Goal: Information Seeking & Learning: Learn about a topic

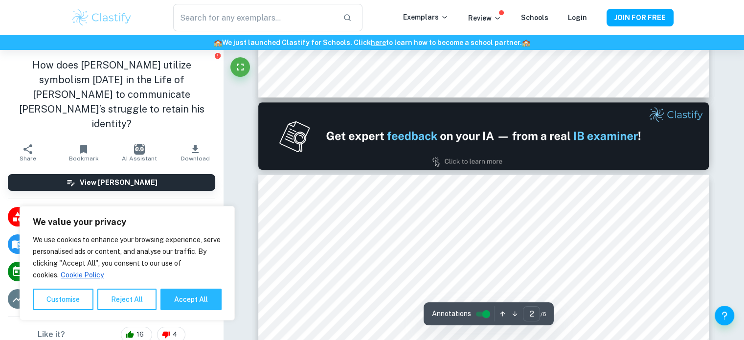
type input "1"
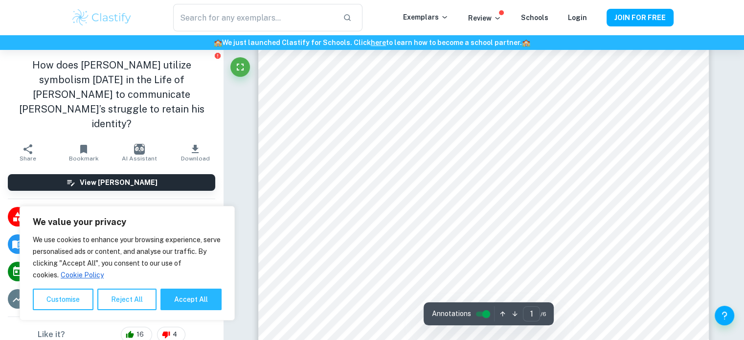
scroll to position [87, 0]
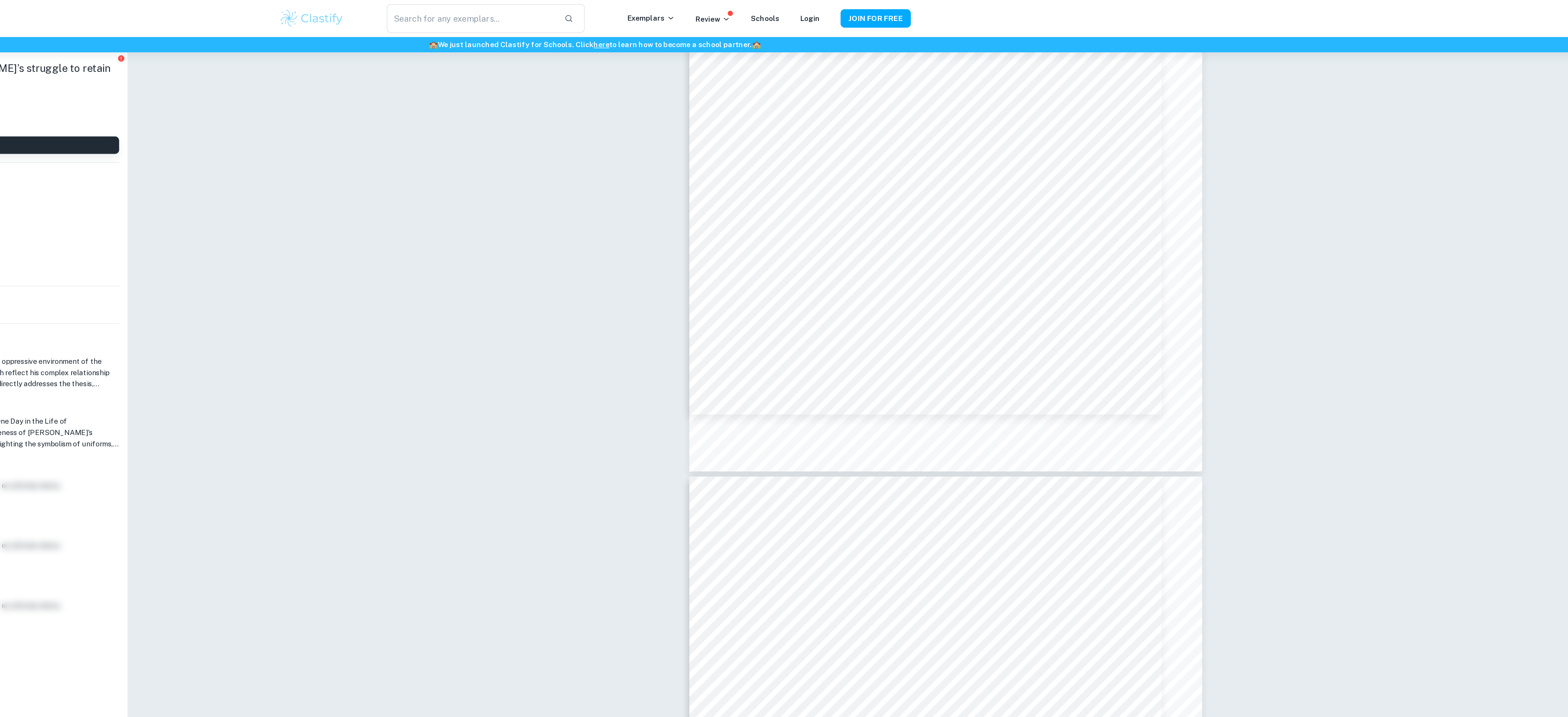
type input "3"
click at [522, 238] on div "Incorrect Criterion C Comment Unlock access to all examiner comments with Clast…" at bounding box center [1020, 514] width 1098 height 3058
